Goal: Task Accomplishment & Management: Manage account settings

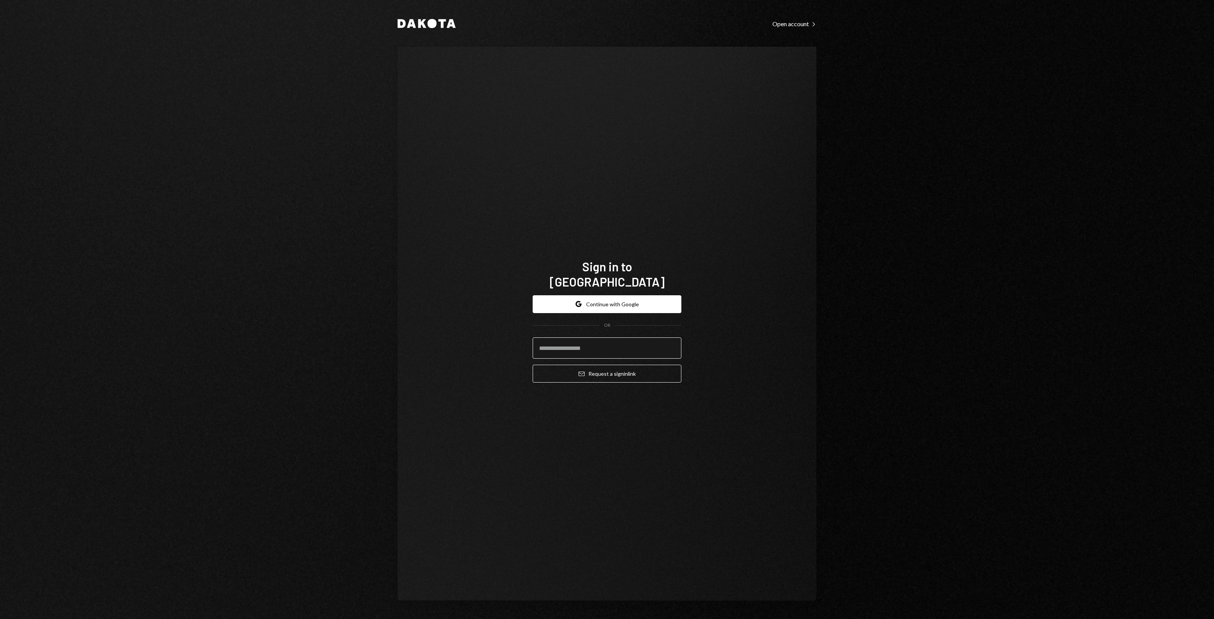
click at [611, 343] on input "email" at bounding box center [607, 347] width 149 height 21
type input "**********"
click at [533, 365] on button "Email Request a sign in link" at bounding box center [607, 374] width 149 height 18
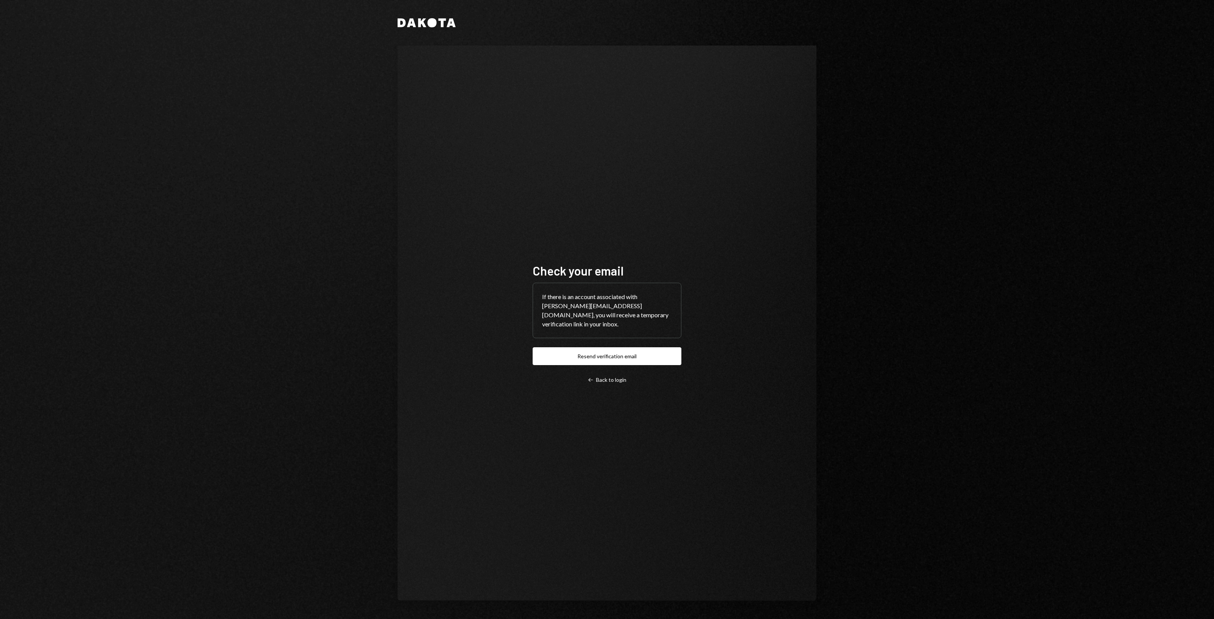
click at [626, 370] on div "Check your email If there is an account associated with [PERSON_NAME][EMAIL_ADD…" at bounding box center [607, 323] width 149 height 120
click at [538, 432] on div "Check your email If there is an account associated with [PERSON_NAME][EMAIL_ADD…" at bounding box center [607, 323] width 419 height 555
drag, startPoint x: 513, startPoint y: 420, endPoint x: 507, endPoint y: 418, distance: 7.2
drag, startPoint x: 507, startPoint y: 418, endPoint x: 472, endPoint y: 401, distance: 38.5
click at [479, 408] on div "Check your email If there is an account associated with [PERSON_NAME][EMAIL_ADD…" at bounding box center [607, 323] width 419 height 555
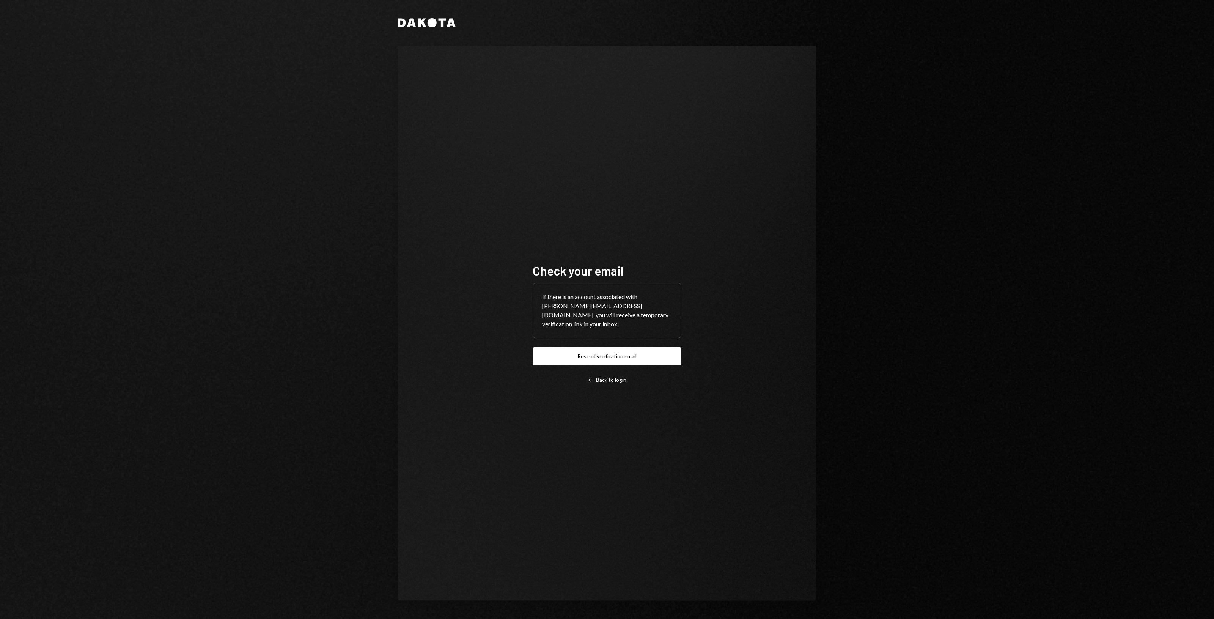
click at [458, 393] on div "Check your email If there is an account associated with [PERSON_NAME][EMAIL_ADD…" at bounding box center [607, 323] width 419 height 555
click at [316, 175] on div "Dakota Check your email If there is an account associated with [PERSON_NAME][EM…" at bounding box center [607, 309] width 1214 height 619
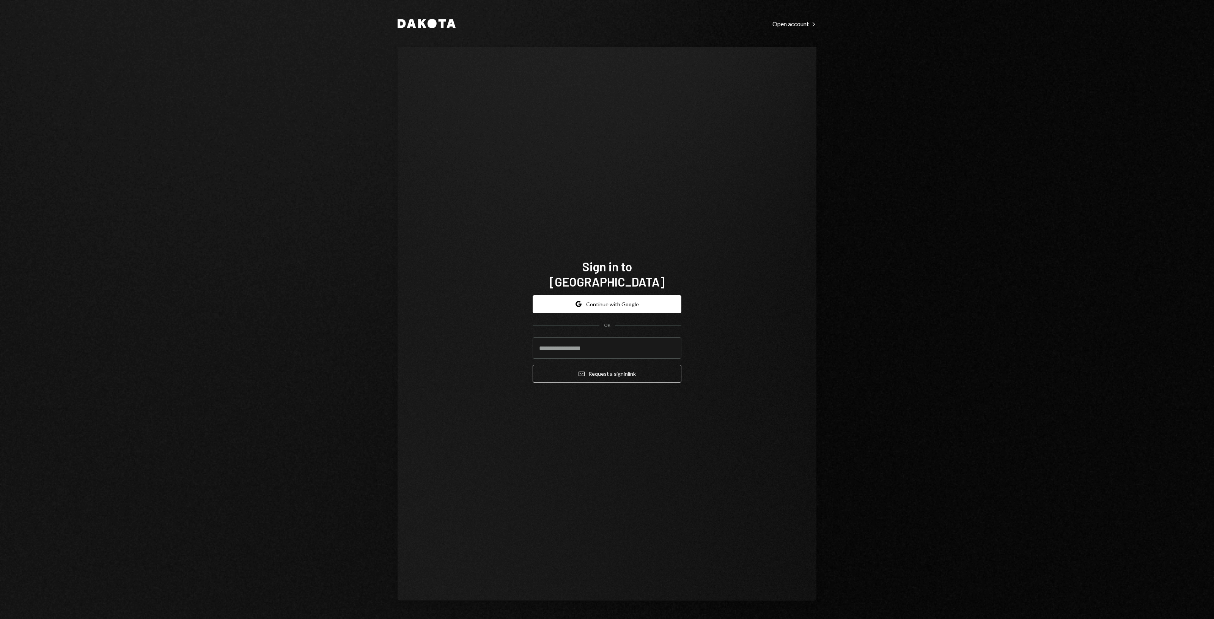
drag, startPoint x: 337, startPoint y: 137, endPoint x: 323, endPoint y: 133, distance: 14.5
drag, startPoint x: 323, startPoint y: 133, endPoint x: 293, endPoint y: 124, distance: 31.0
click at [300, 128] on div "Dakota Open account Right Caret Sign in to Dakota Google Continue with Google O…" at bounding box center [607, 309] width 1214 height 619
drag, startPoint x: 293, startPoint y: 124, endPoint x: 286, endPoint y: 118, distance: 9.1
click at [286, 118] on div "Dakota Open account Right Caret Sign in to Dakota Google Continue with Google O…" at bounding box center [607, 309] width 1214 height 619
